Goal: Task Accomplishment & Management: Manage account settings

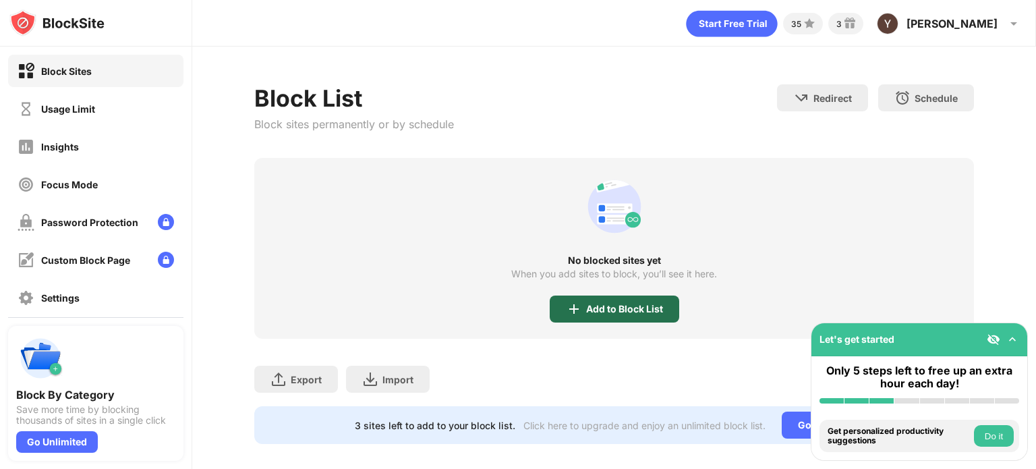
click at [632, 306] on div "Add to Block List" at bounding box center [624, 309] width 77 height 11
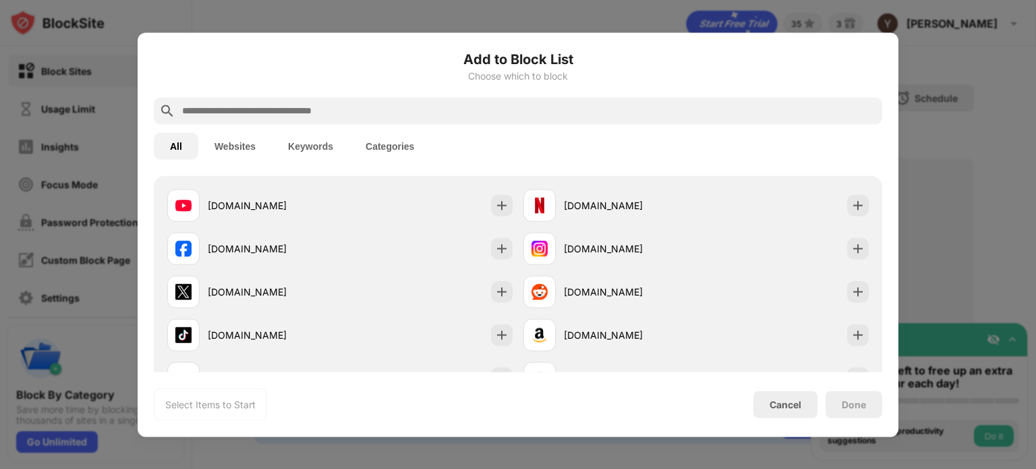
scroll to position [231, 0]
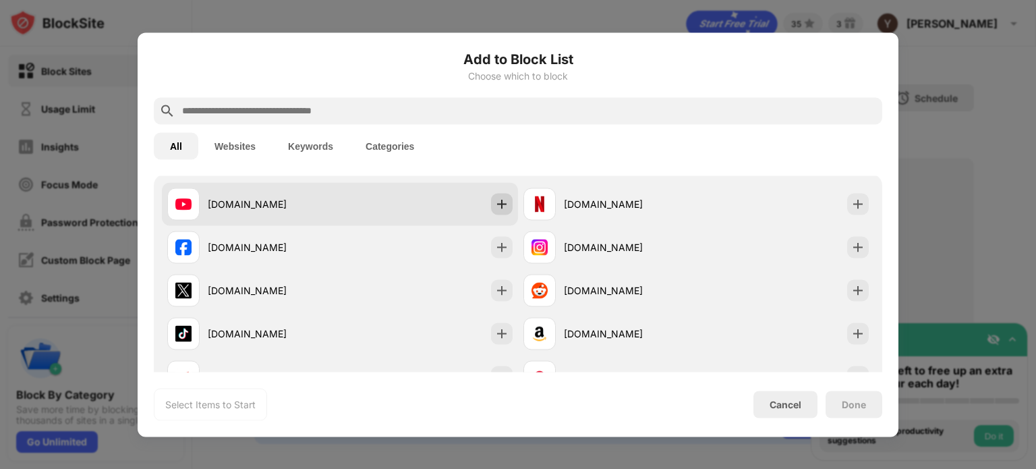
click at [496, 202] on img at bounding box center [501, 203] width 13 height 13
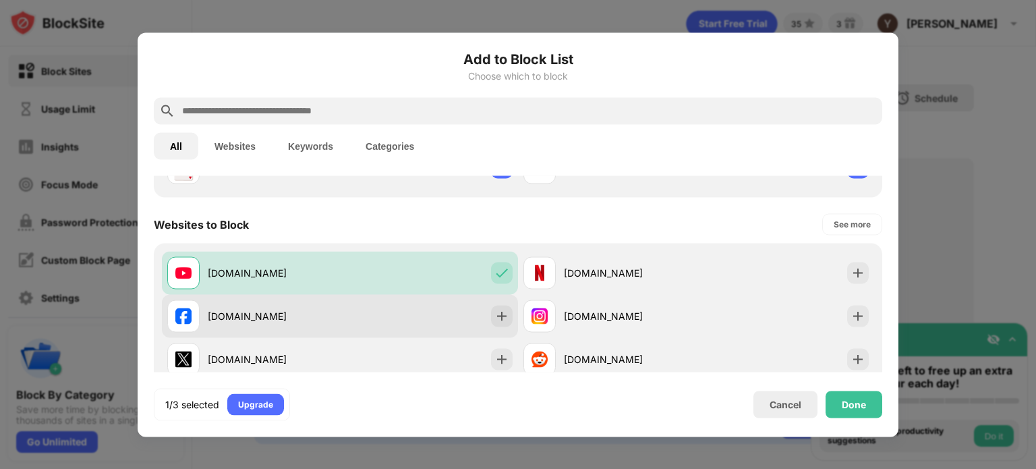
scroll to position [163, 0]
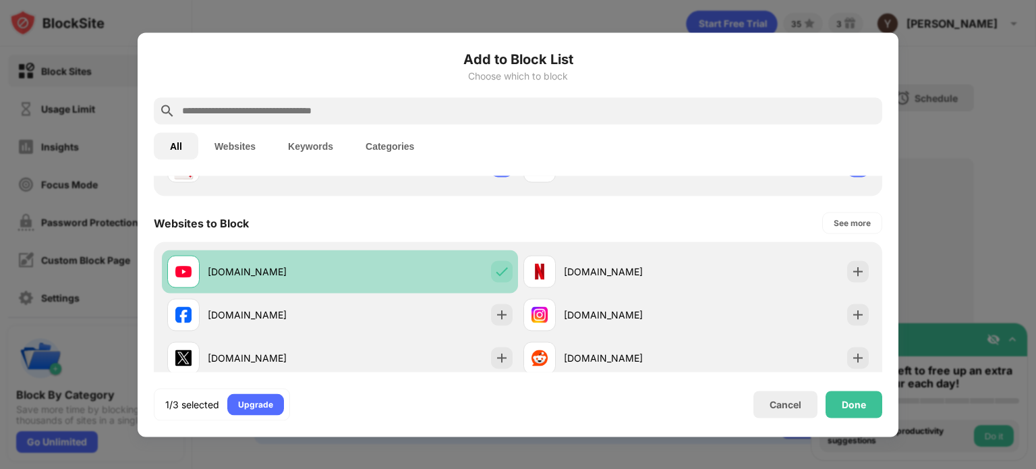
click at [497, 280] on div at bounding box center [502, 271] width 22 height 22
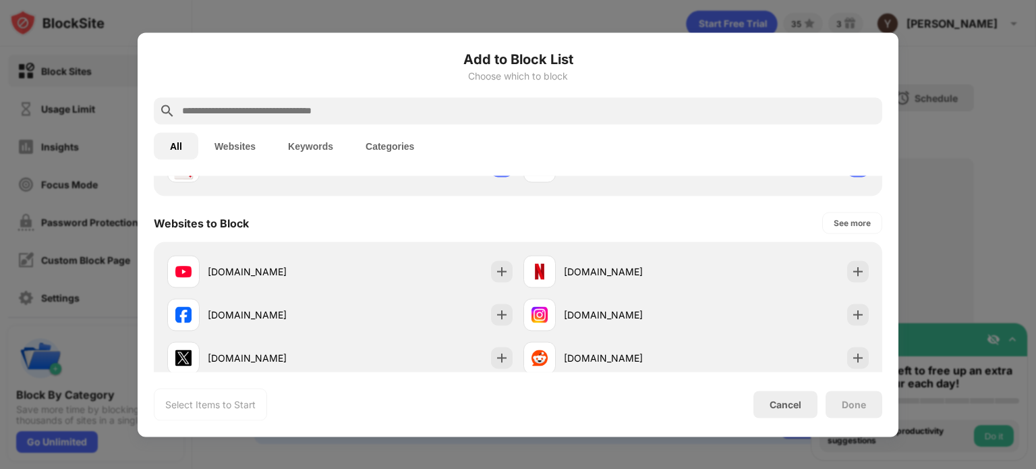
click at [413, 117] on input "text" at bounding box center [529, 111] width 696 height 16
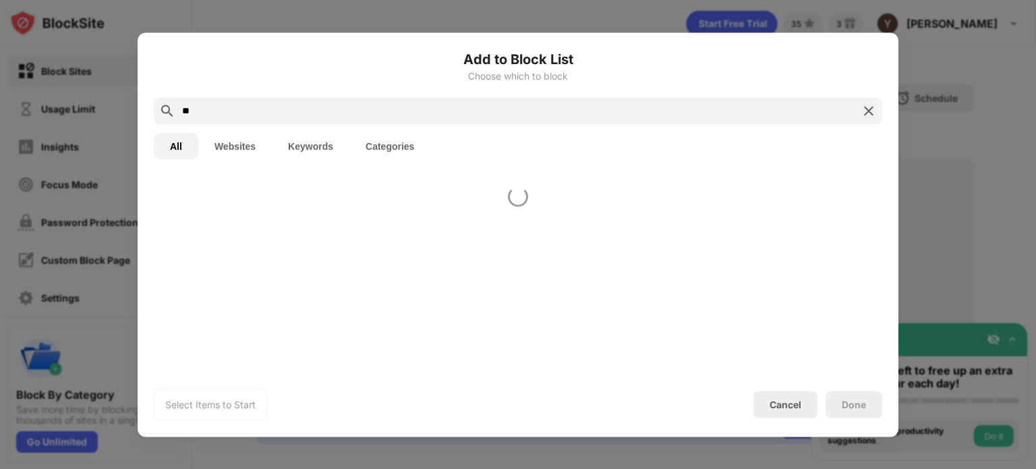
type input "*"
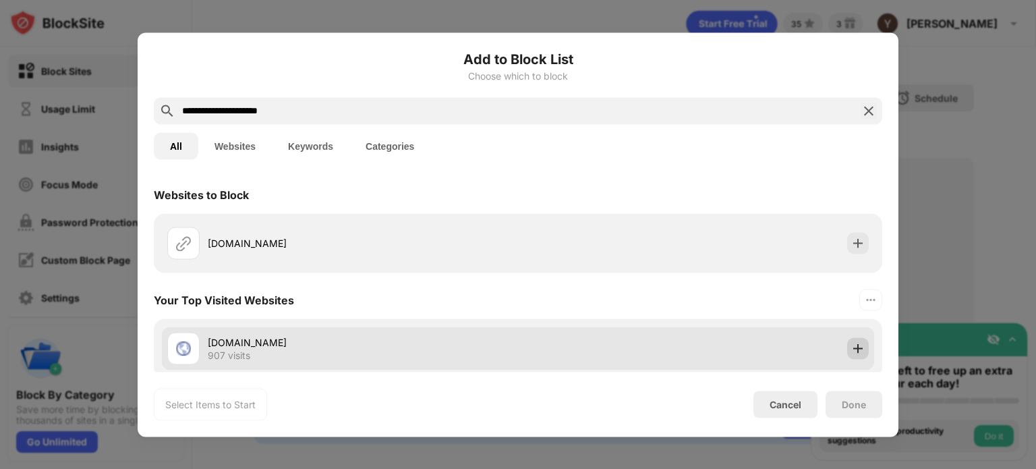
type input "**********"
click at [851, 351] on img at bounding box center [857, 347] width 13 height 13
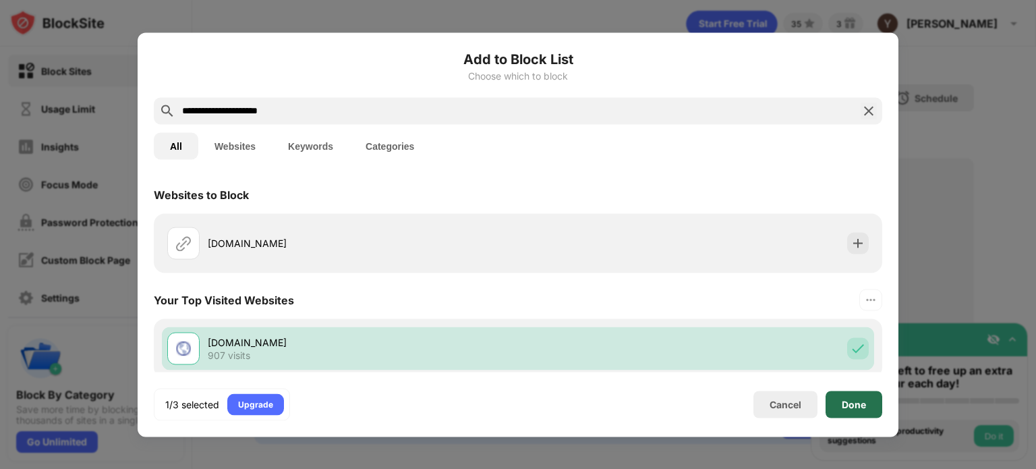
click at [850, 405] on div "Done" at bounding box center [854, 404] width 24 height 11
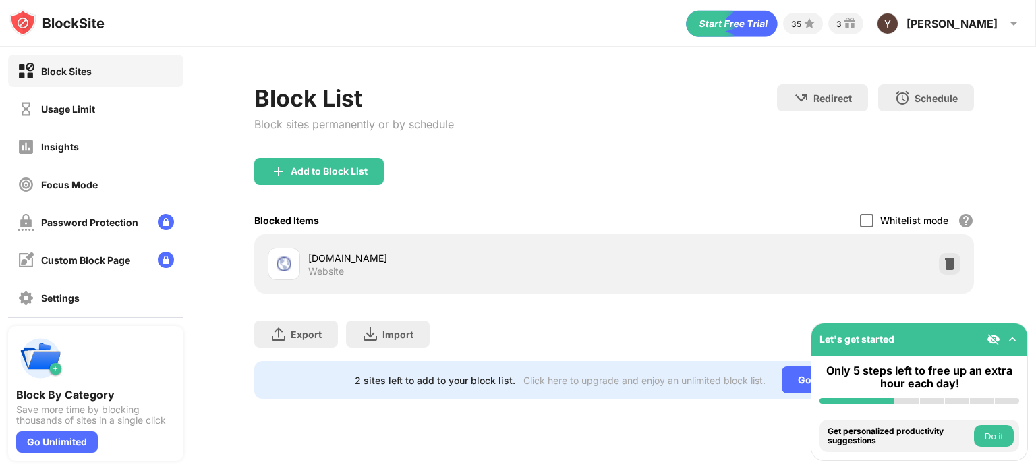
click at [863, 217] on div at bounding box center [866, 220] width 13 height 13
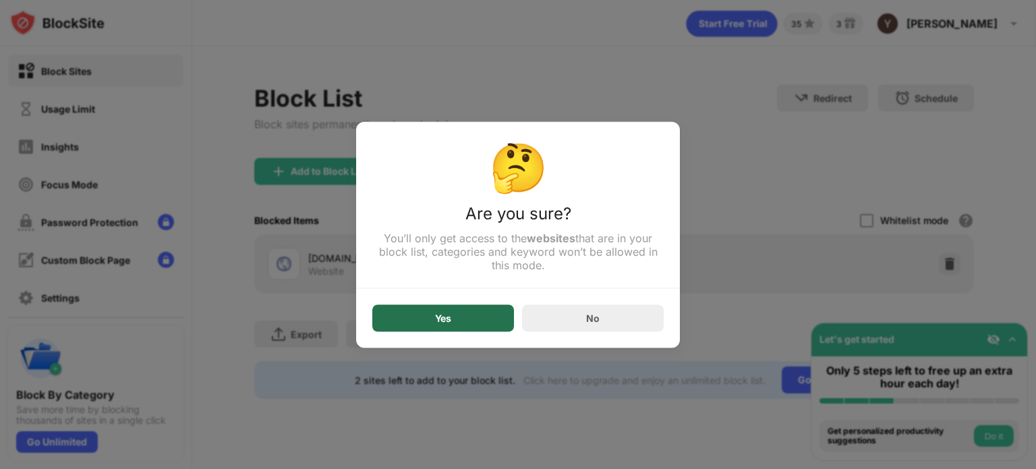
click at [402, 329] on div "Yes" at bounding box center [443, 317] width 142 height 27
